Goal: Find specific page/section: Find specific page/section

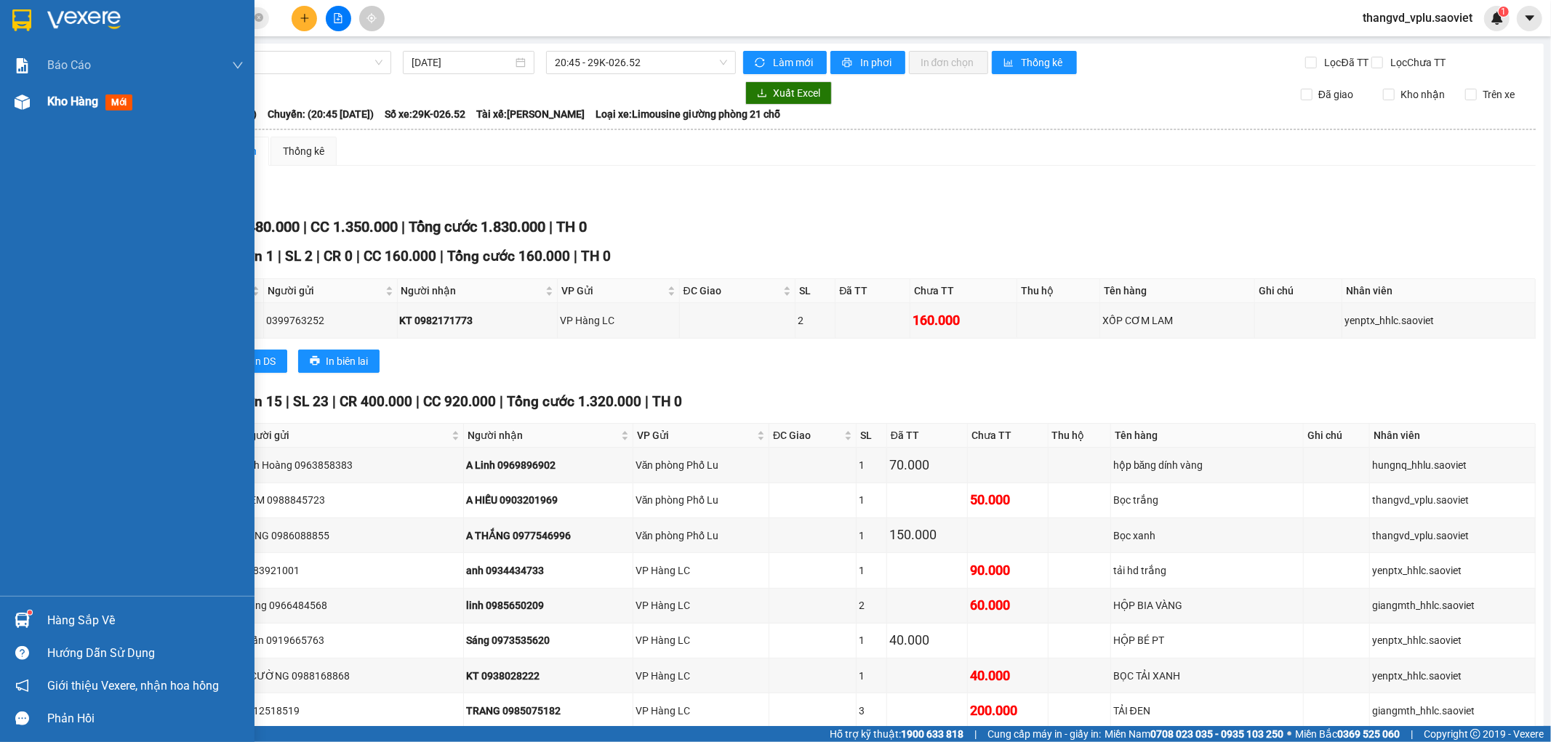
click at [71, 116] on div "Kho hàng mới" at bounding box center [145, 102] width 196 height 36
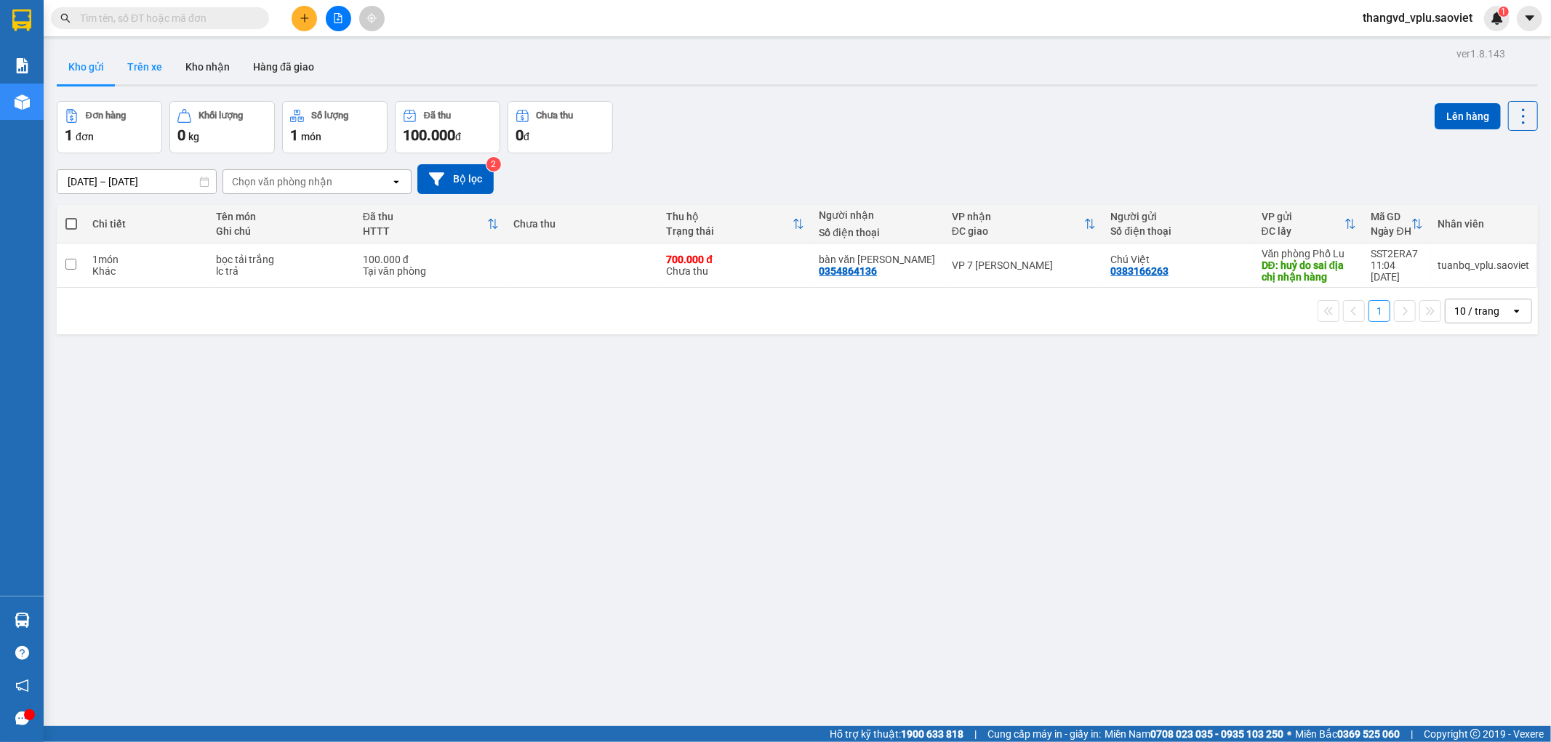
click at [148, 73] on button "Trên xe" at bounding box center [145, 66] width 58 height 35
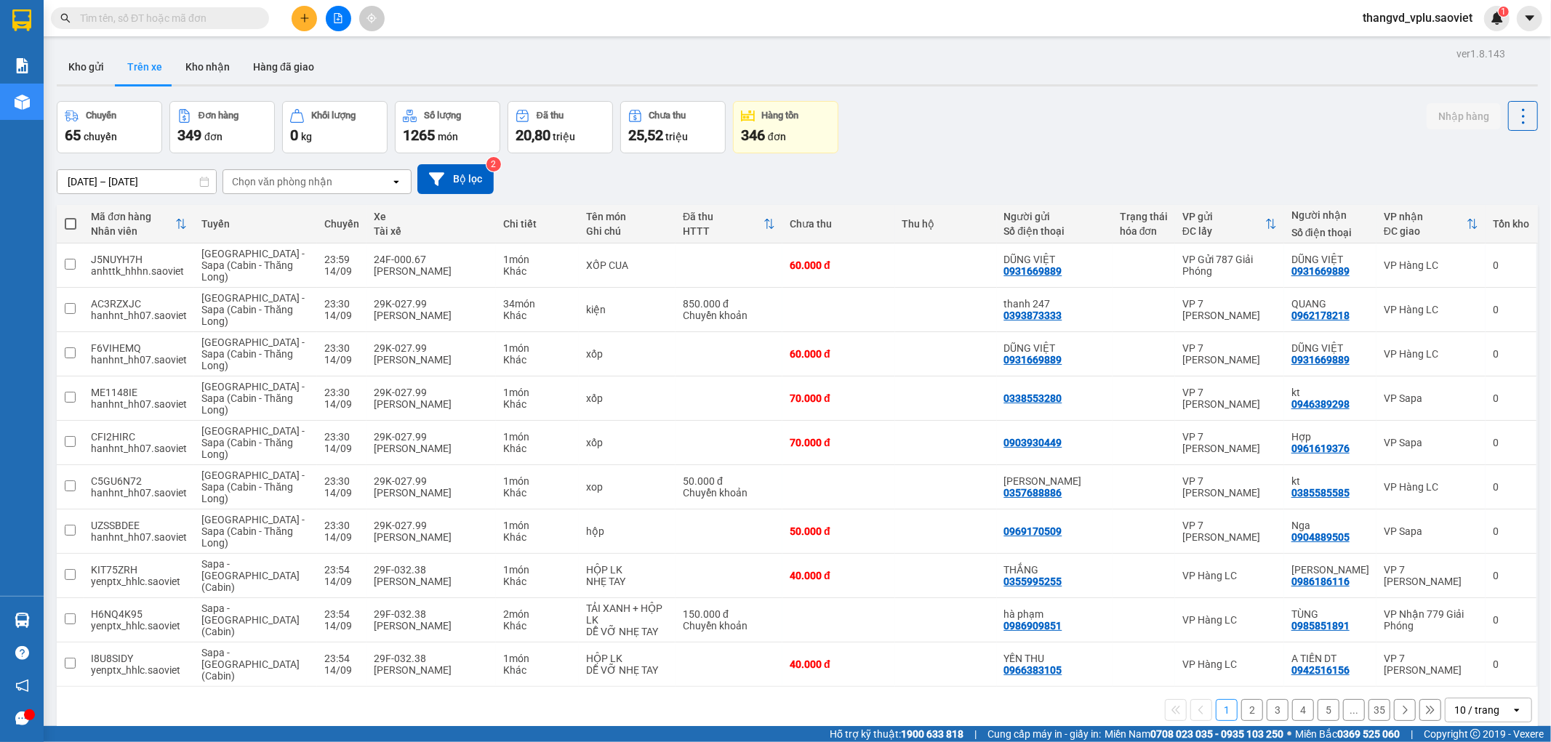
click at [313, 178] on div "Chọn văn phòng nhận" at bounding box center [282, 181] width 100 height 15
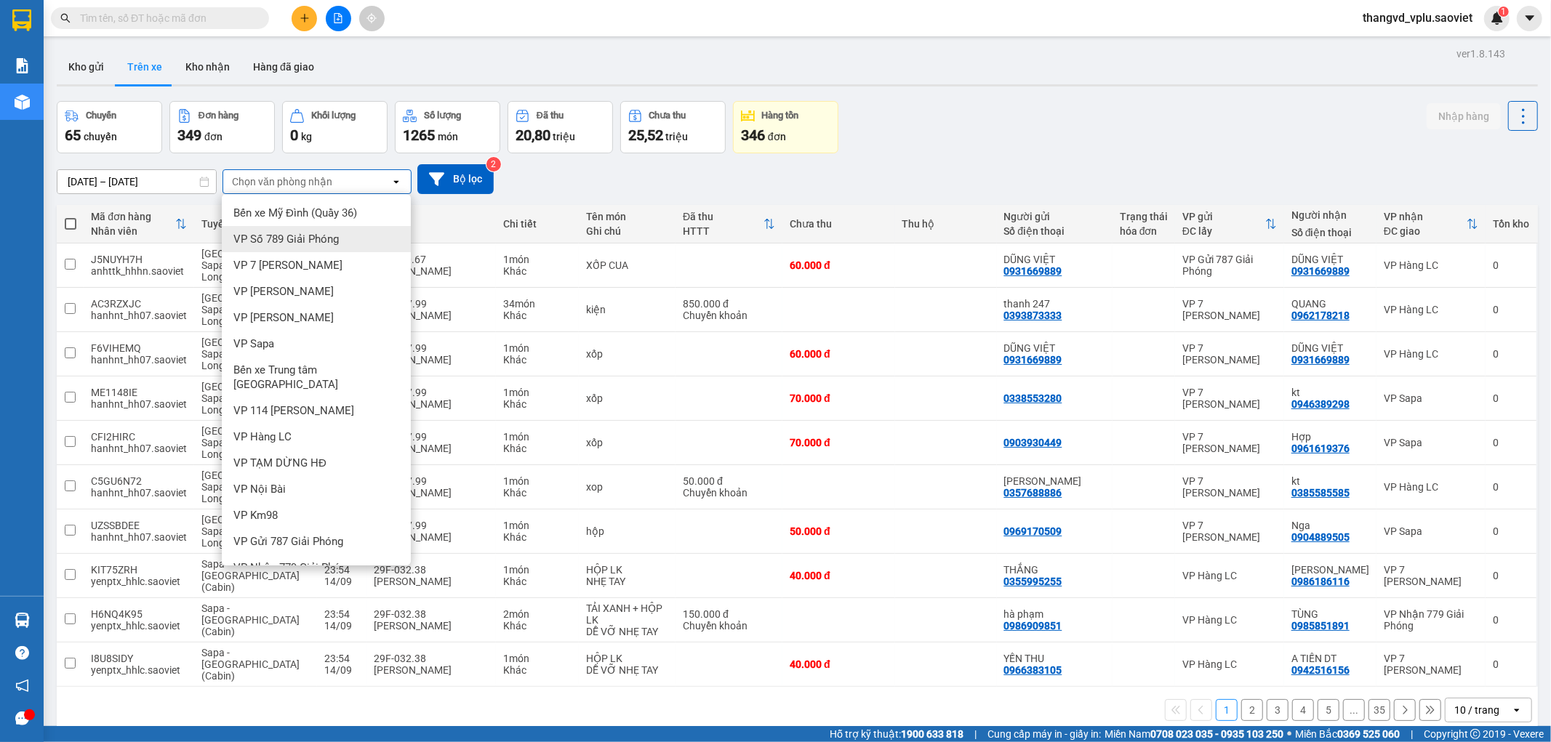
scroll to position [32, 0]
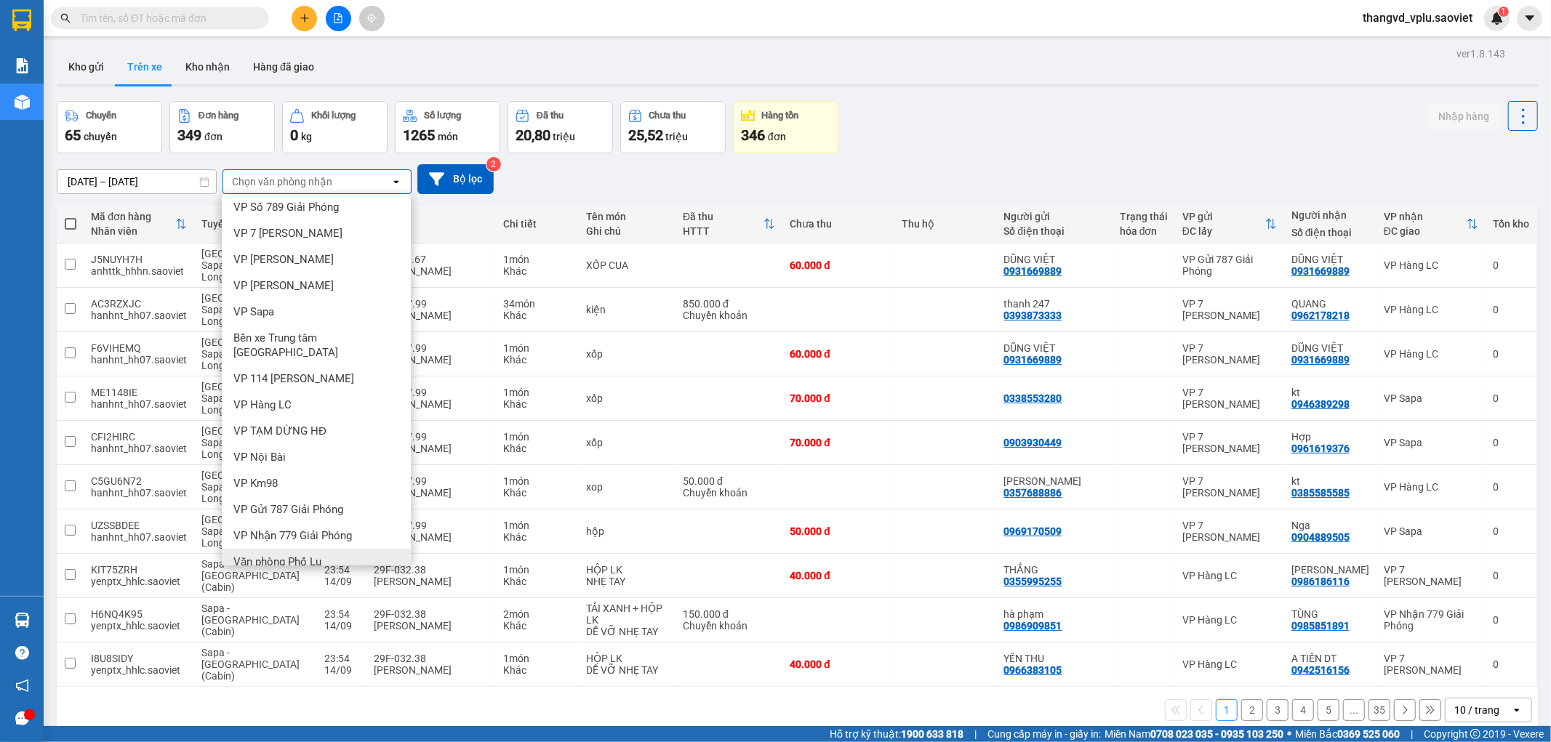
click at [310, 555] on span "Văn phòng Phố Lu" at bounding box center [277, 562] width 88 height 15
